Goal: Find specific page/section: Find specific page/section

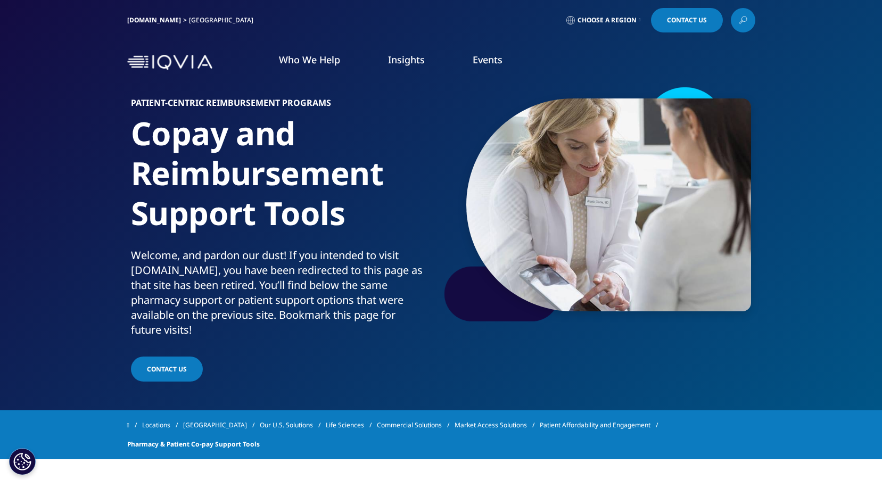
click at [640, 19] on icon at bounding box center [641, 20] width 2 height 4
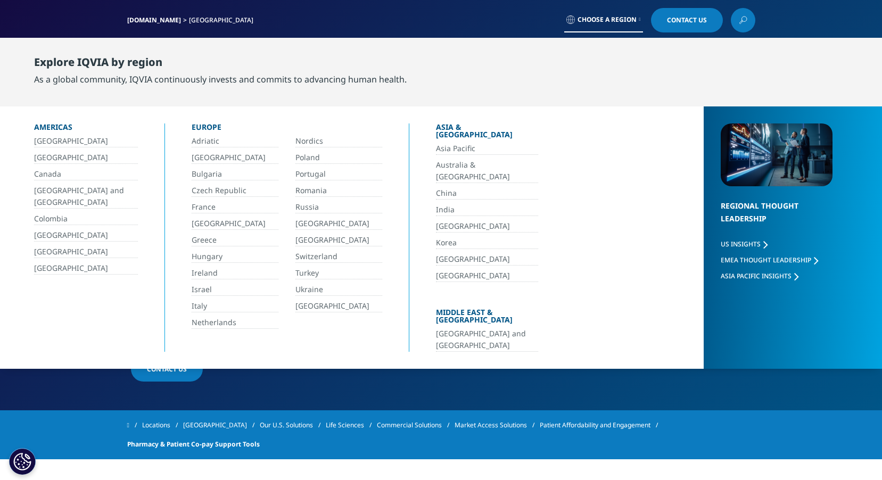
click at [71, 268] on link "[GEOGRAPHIC_DATA]" at bounding box center [86, 269] width 104 height 12
